Goal: Information Seeking & Learning: Learn about a topic

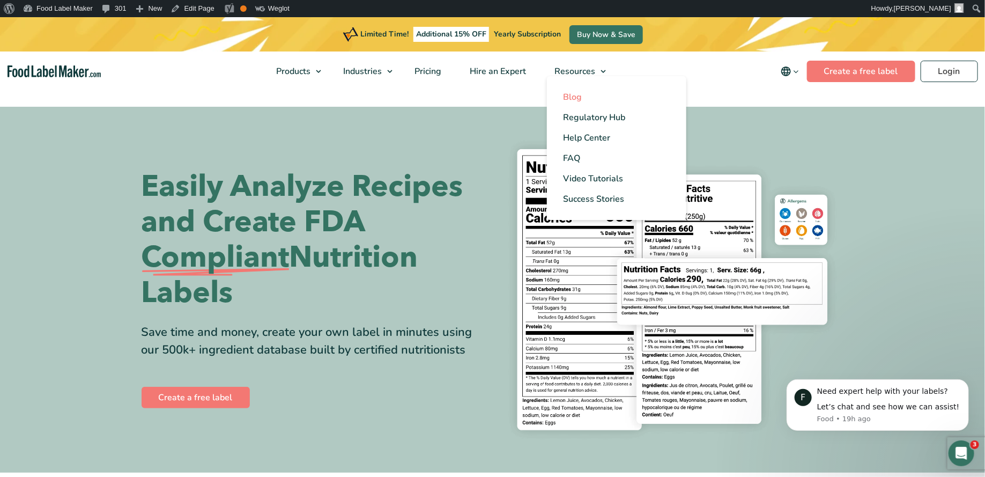
click at [568, 98] on span "Blog" at bounding box center [572, 97] width 19 height 12
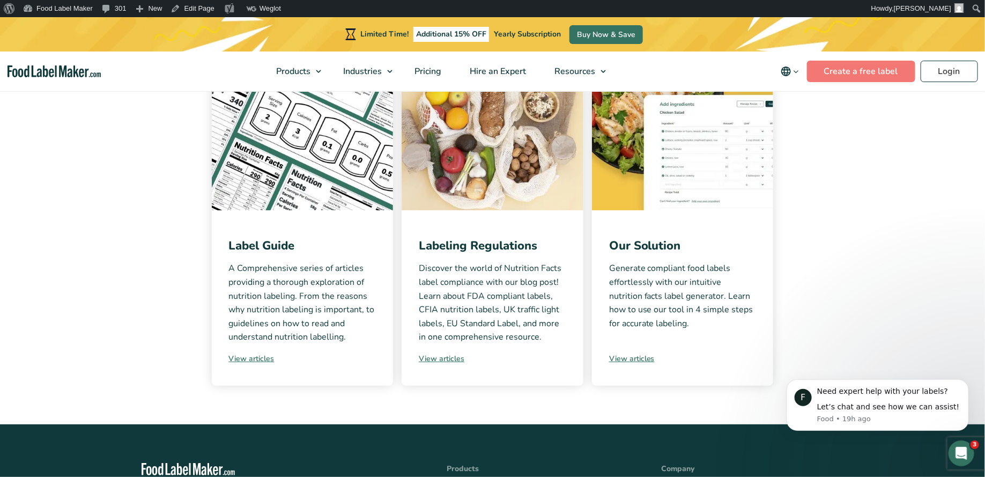
scroll to position [324, 0]
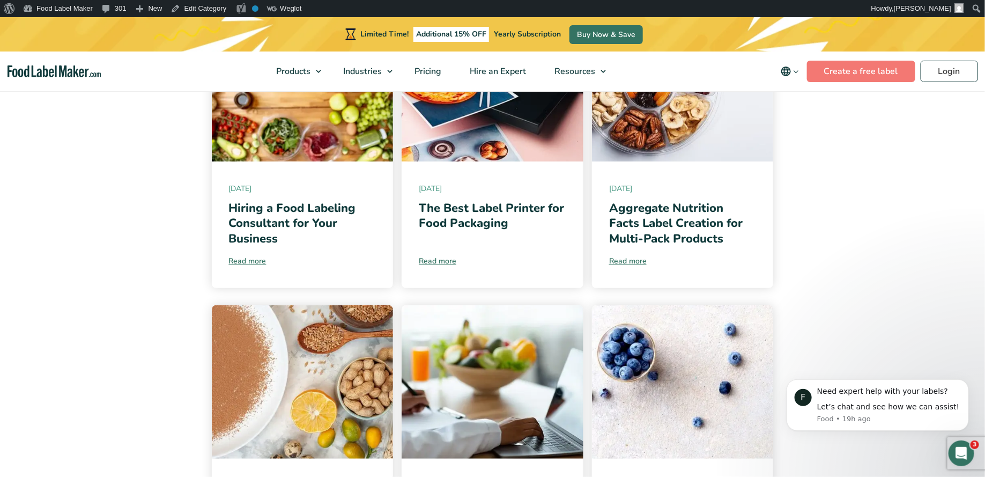
scroll to position [446, 0]
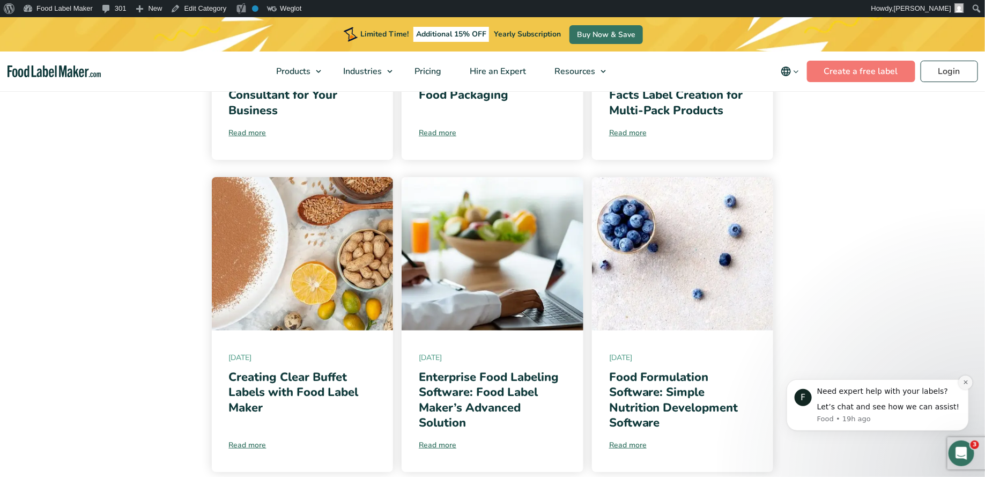
click at [961, 379] on button "Dismiss notification" at bounding box center [965, 382] width 14 height 14
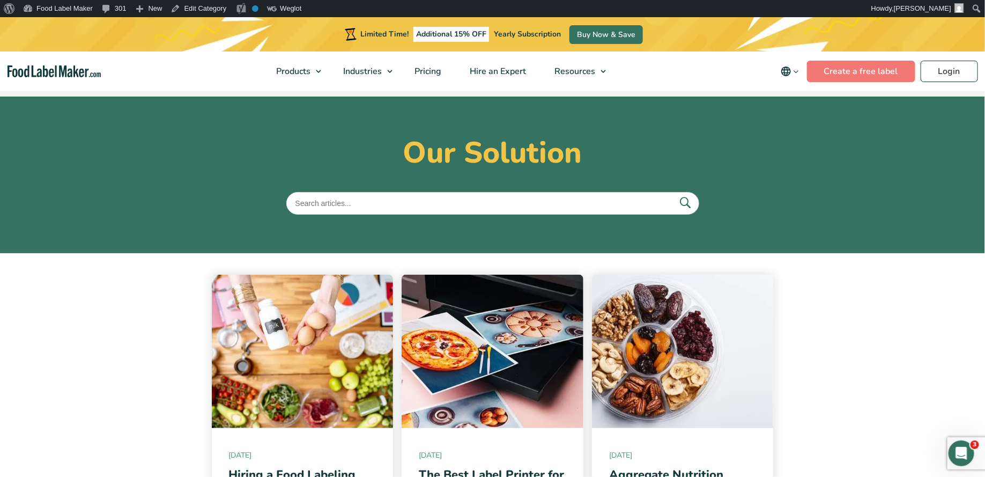
scroll to position [0, 0]
